Goal: Entertainment & Leisure: Consume media (video, audio)

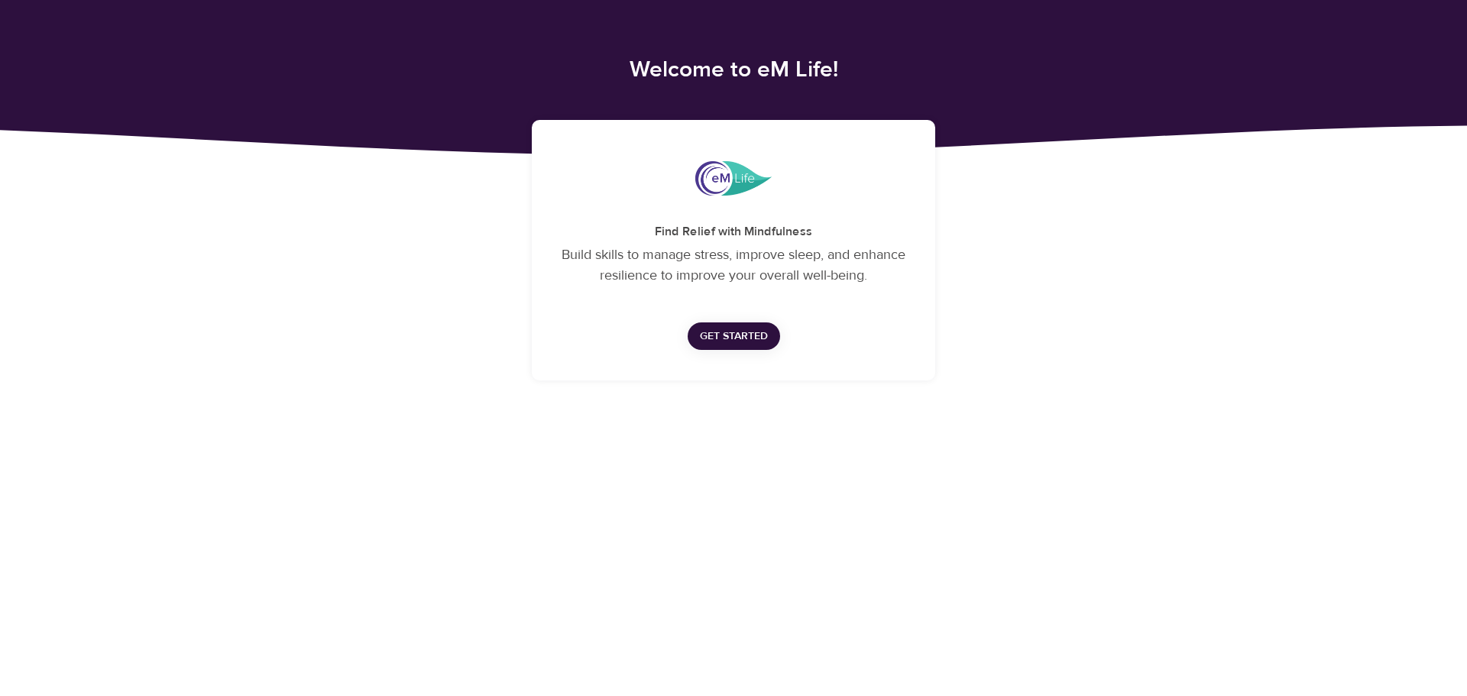
click at [747, 345] on span "Get Started" at bounding box center [734, 336] width 68 height 19
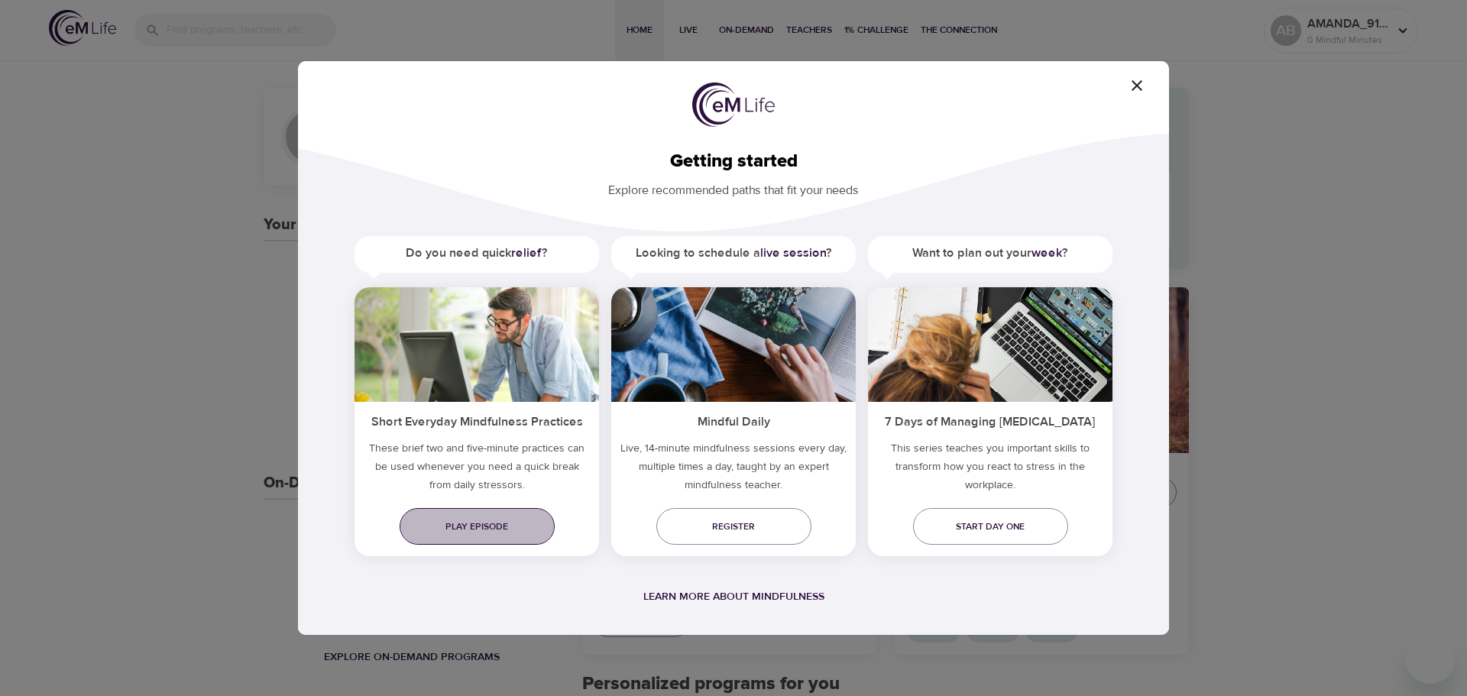
click at [484, 536] on link "Play episode" at bounding box center [477, 526] width 155 height 37
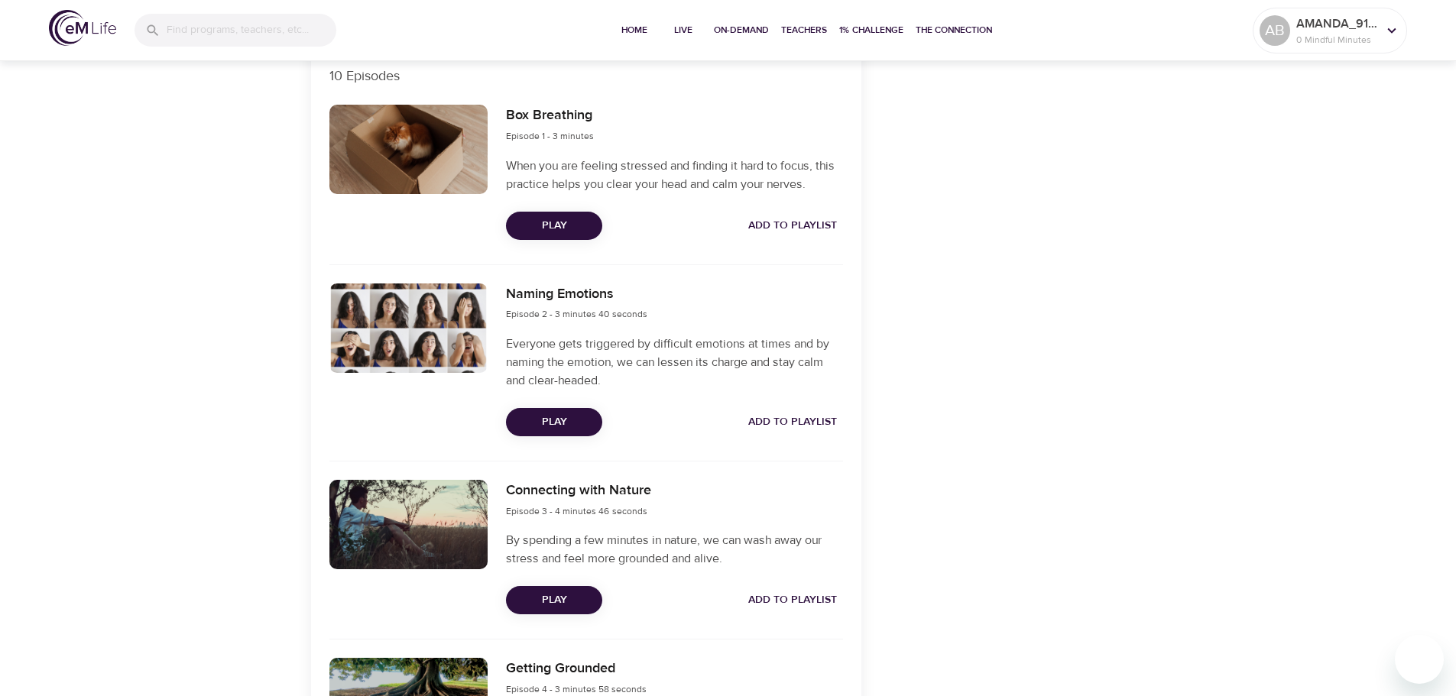
scroll to position [76, 0]
